Goal: Find specific page/section: Find specific page/section

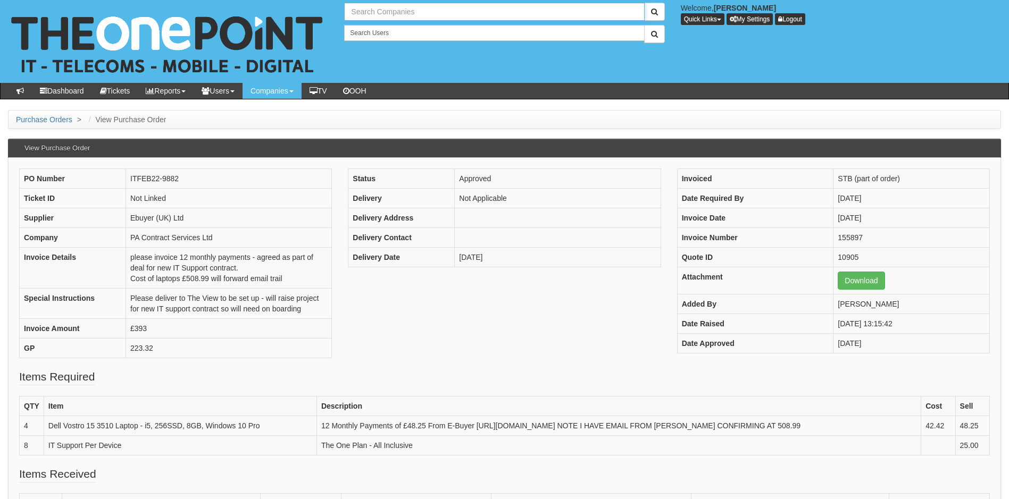
click at [399, 12] on input "text" at bounding box center [494, 12] width 300 height 18
click at [396, 32] on link "X3 Corporate Image Ltd" at bounding box center [494, 29] width 298 height 15
type input "X3 Corporate Image Ltd"
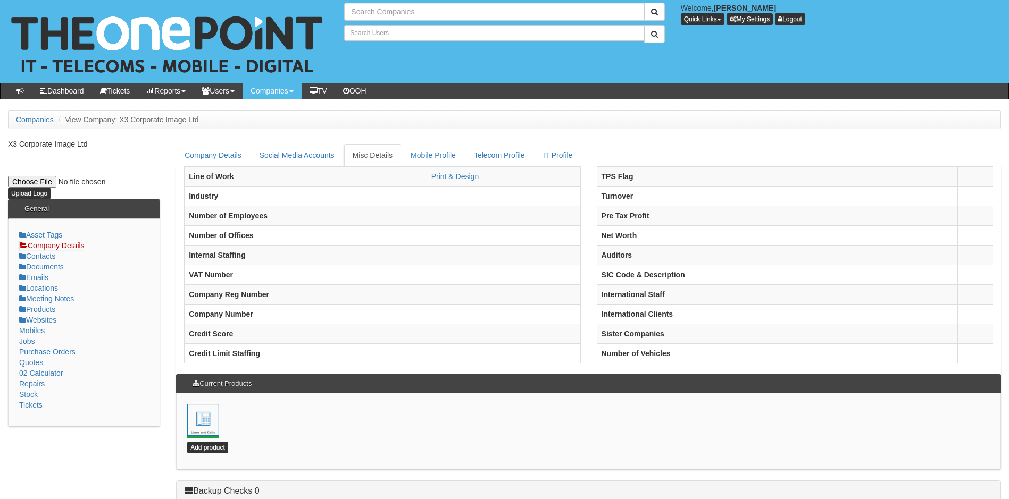
type input "Search Companies"
type input "Search Users"
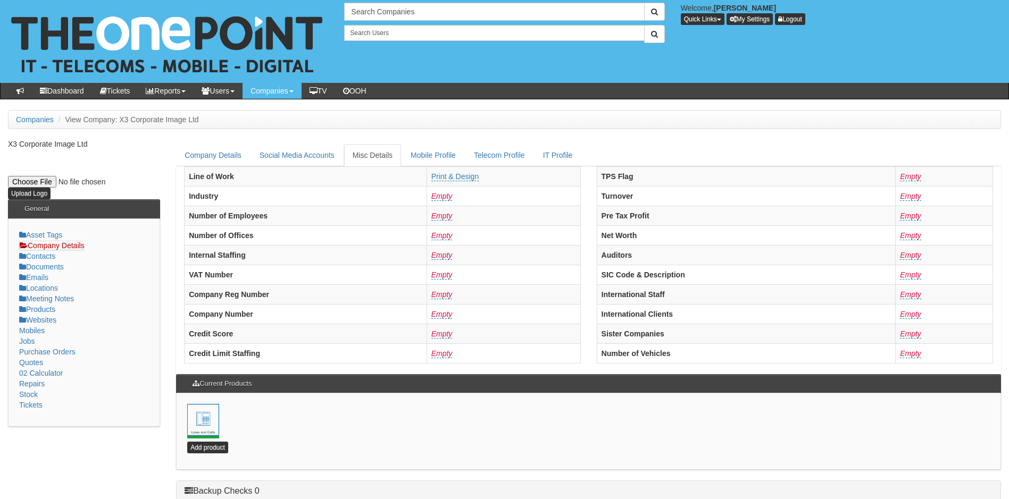
scroll to position [229, 0]
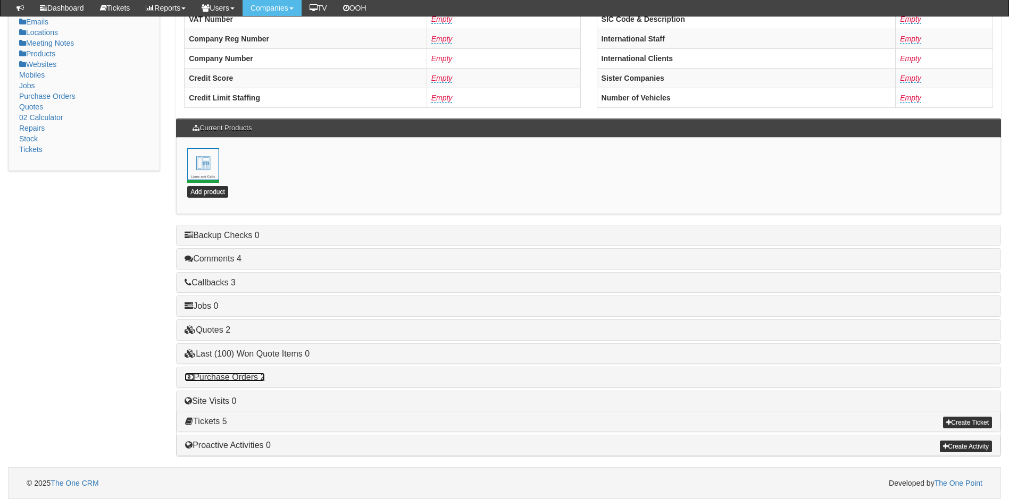
click at [236, 377] on link "Purchase Orders 2" at bounding box center [225, 377] width 80 height 9
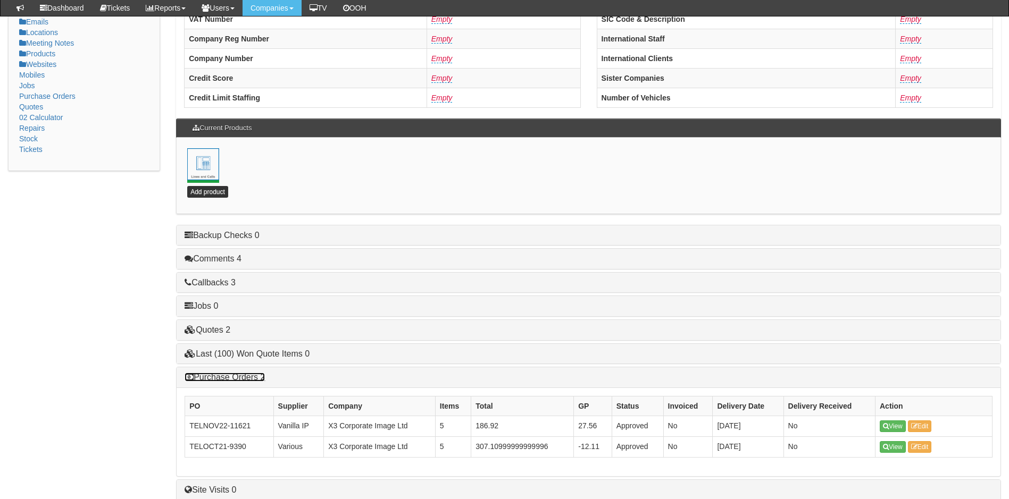
scroll to position [228, 0]
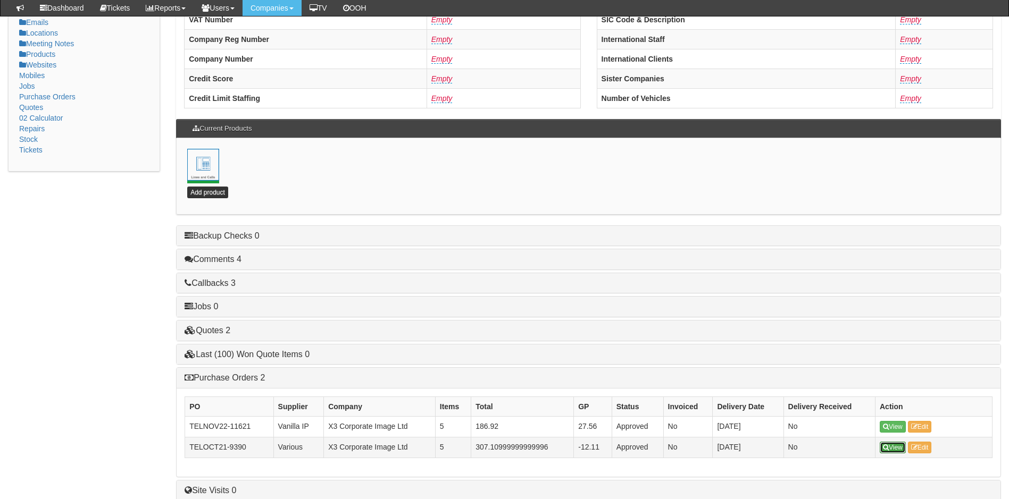
click at [901, 447] on link "View" at bounding box center [893, 448] width 26 height 12
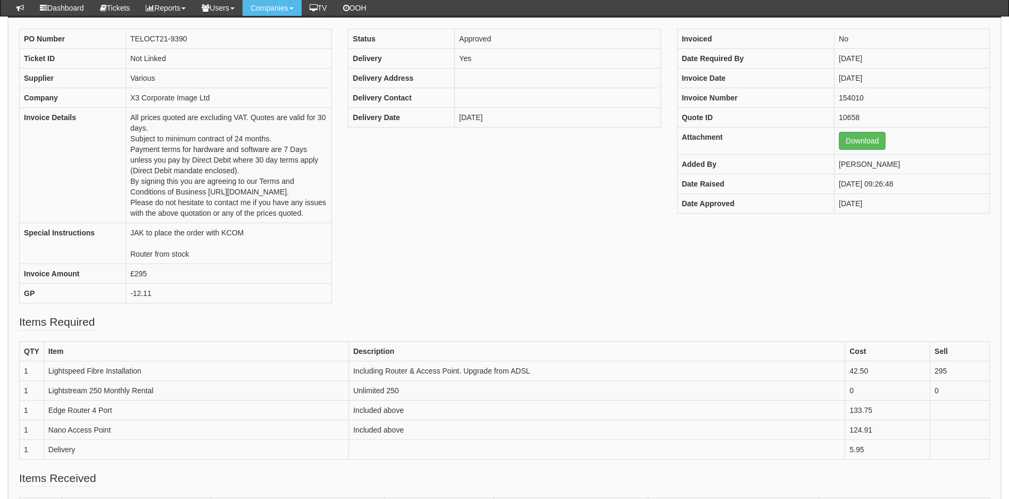
scroll to position [106, 0]
